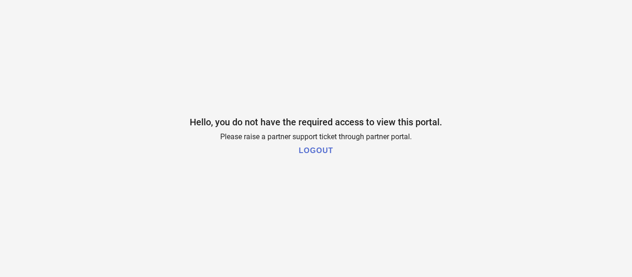
click at [311, 152] on h1 "LOGOUT" at bounding box center [316, 151] width 34 height 8
click at [314, 153] on h1 "LOGOUT" at bounding box center [316, 151] width 34 height 8
